Goal: Information Seeking & Learning: Learn about a topic

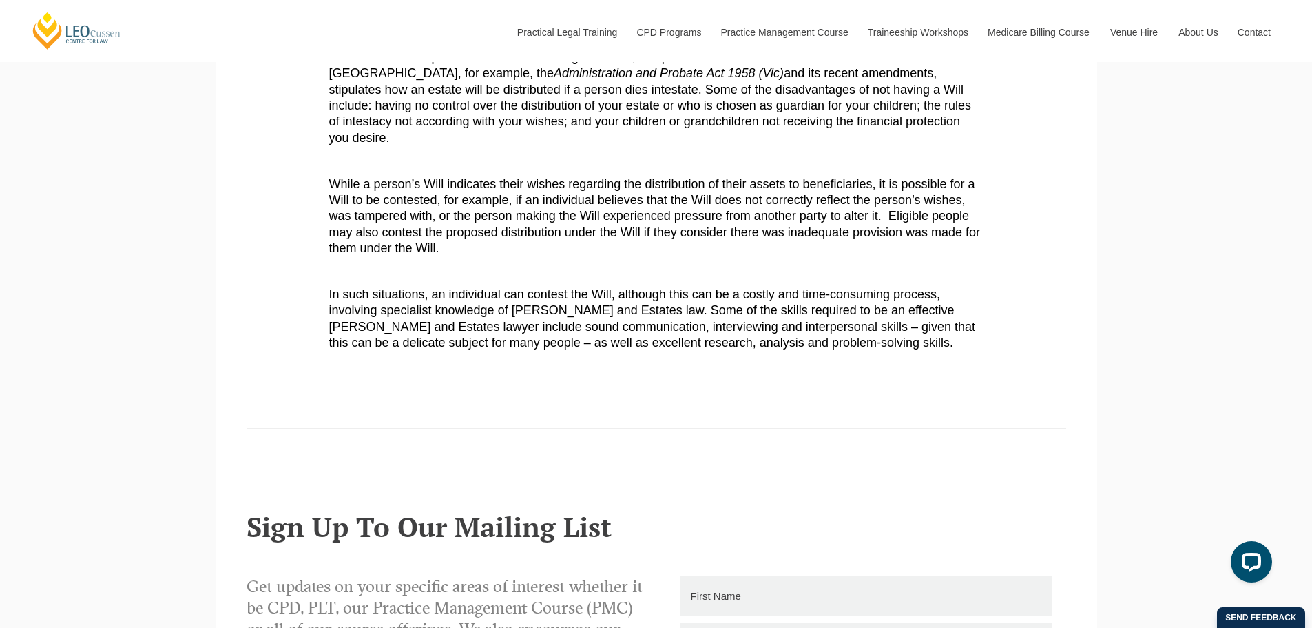
scroll to position [620, 0]
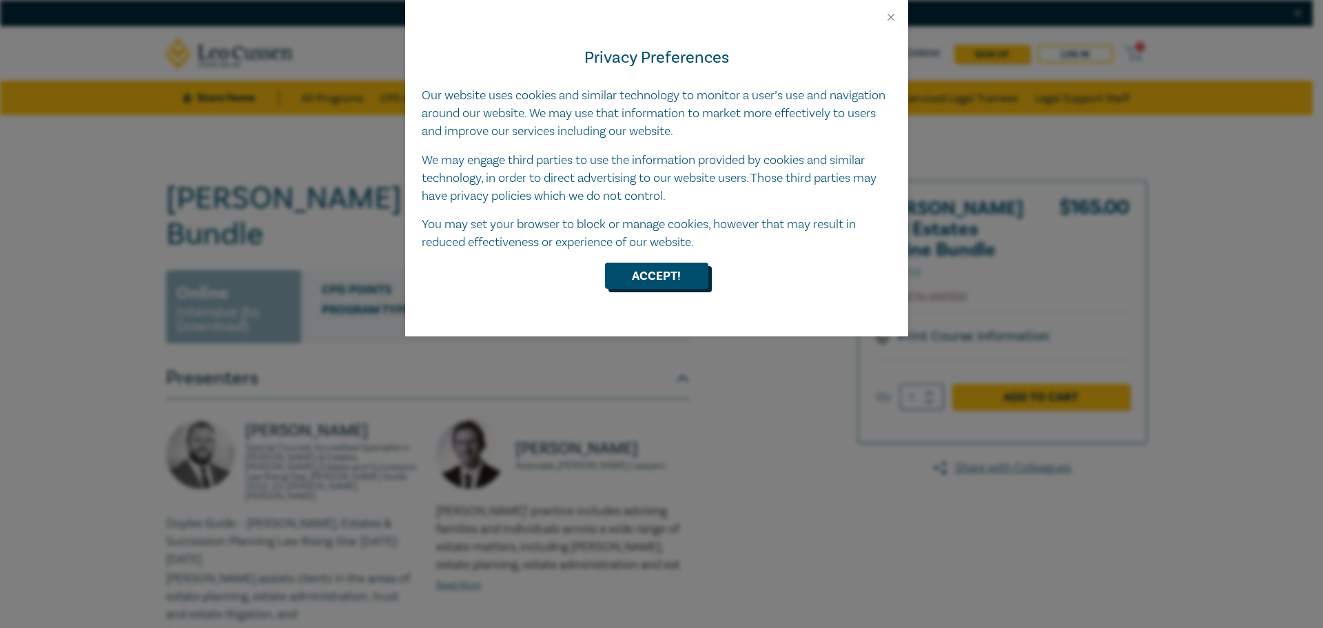
click at [661, 275] on button "Accept!" at bounding box center [656, 275] width 103 height 26
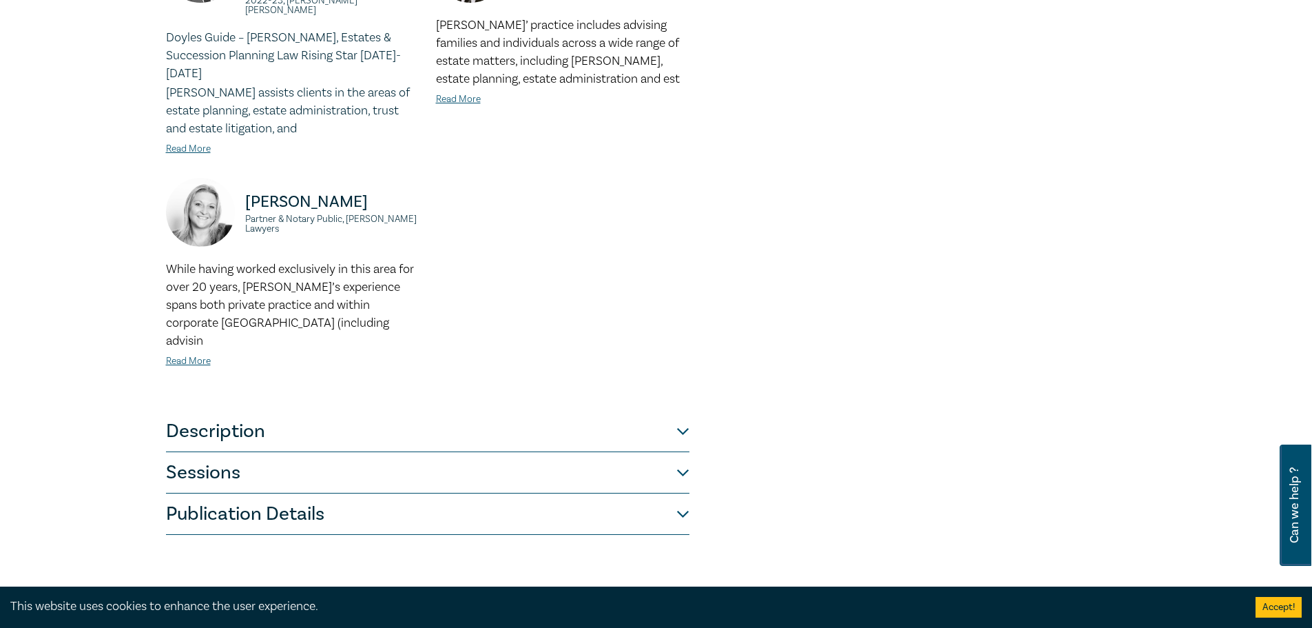
scroll to position [276, 0]
